Goal: Check status

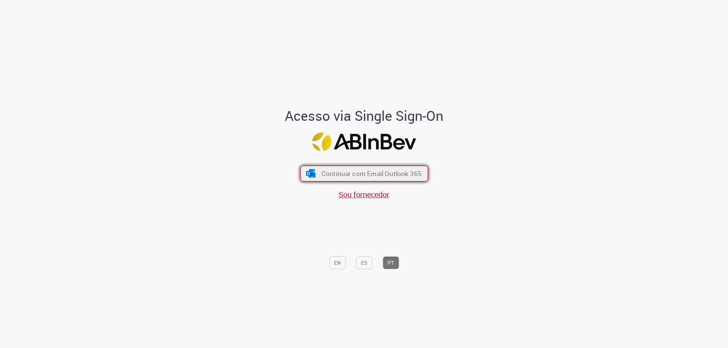
click at [340, 173] on span "Continuar com Email Outlook 365" at bounding box center [371, 173] width 100 height 9
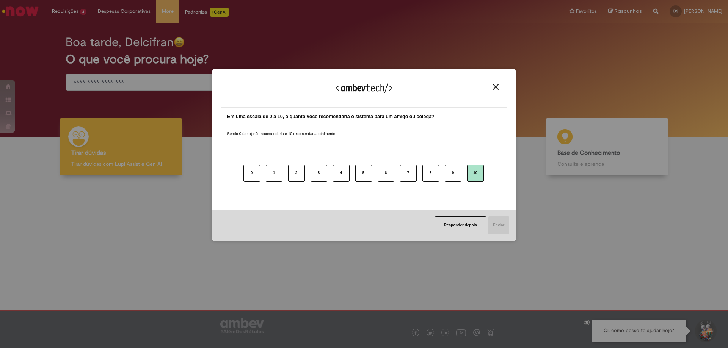
click at [476, 173] on button "10" at bounding box center [475, 173] width 17 height 17
click at [480, 225] on button "Responder depois" at bounding box center [460, 225] width 52 height 18
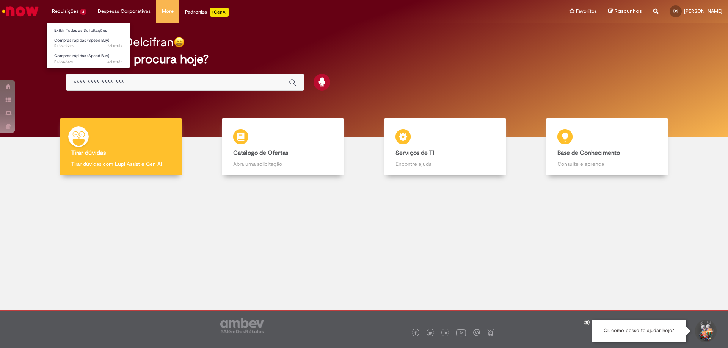
click at [71, 11] on li "Requisições 2 Exibir Todas as Solicitações Compras rápidas (Speed Buy) 3d atrás…" at bounding box center [69, 11] width 46 height 23
click at [90, 31] on link "Exibir Todas as Solicitações" at bounding box center [88, 31] width 83 height 8
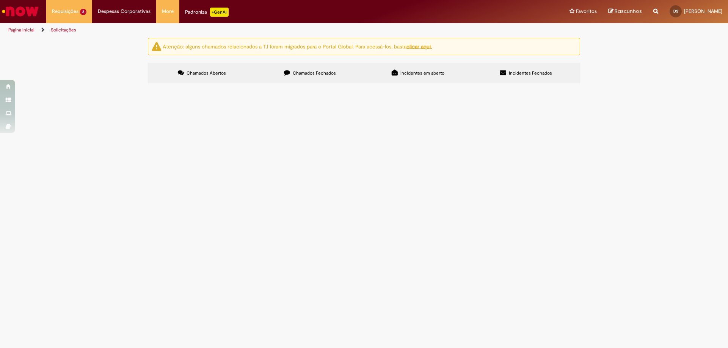
click at [321, 74] on span "Chamados Fechados" at bounding box center [314, 73] width 43 height 6
click at [425, 75] on span "Incidentes em aberto" at bounding box center [422, 73] width 44 height 6
click at [525, 73] on span "Incidentes Fechados" at bounding box center [530, 73] width 43 height 6
click at [216, 74] on span "Chamados Abertos" at bounding box center [205, 73] width 39 height 6
click at [0, 0] on span "R13568491" at bounding box center [0, 0] width 0 height 0
